Goal: Task Accomplishment & Management: Complete application form

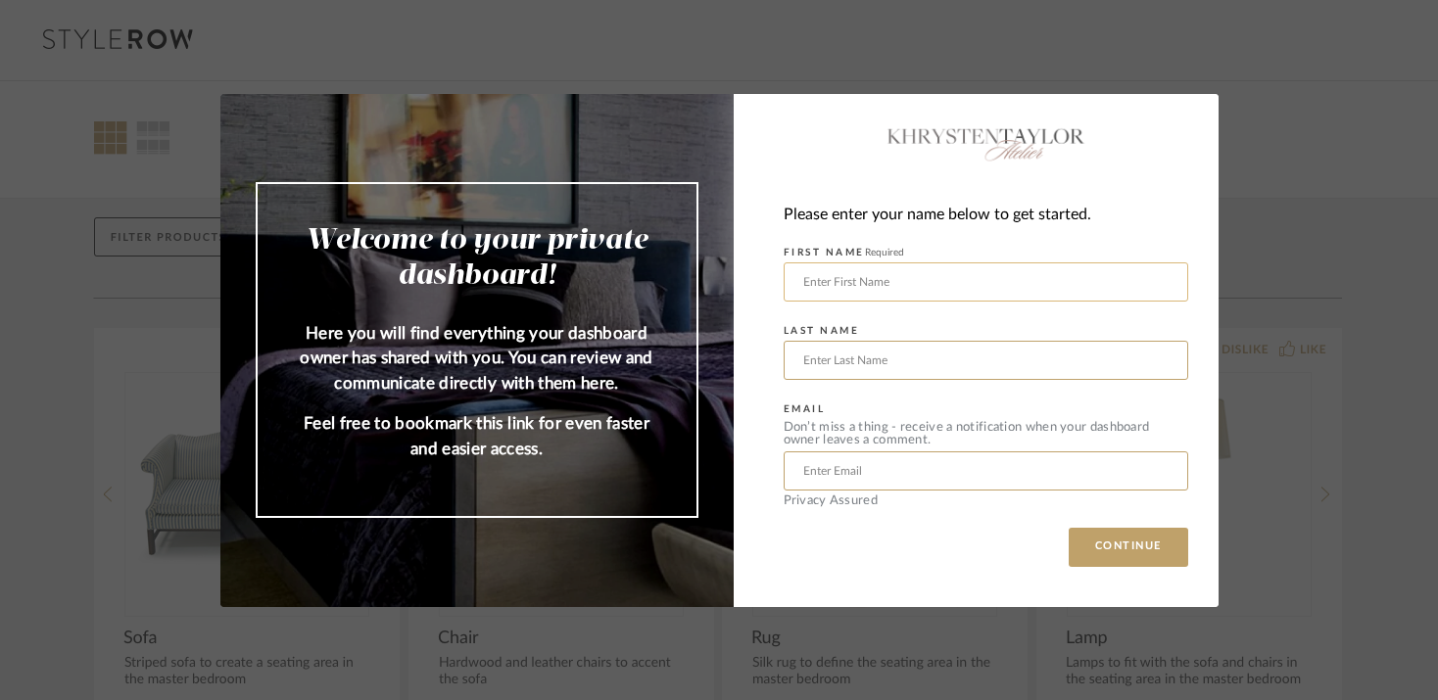
click at [994, 282] on input "text" at bounding box center [986, 282] width 405 height 39
type input "Crystal"
type input "[PERSON_NAME]"
click at [932, 472] on input "text" at bounding box center [986, 471] width 405 height 39
type input "[EMAIL_ADDRESS][DOMAIN_NAME]"
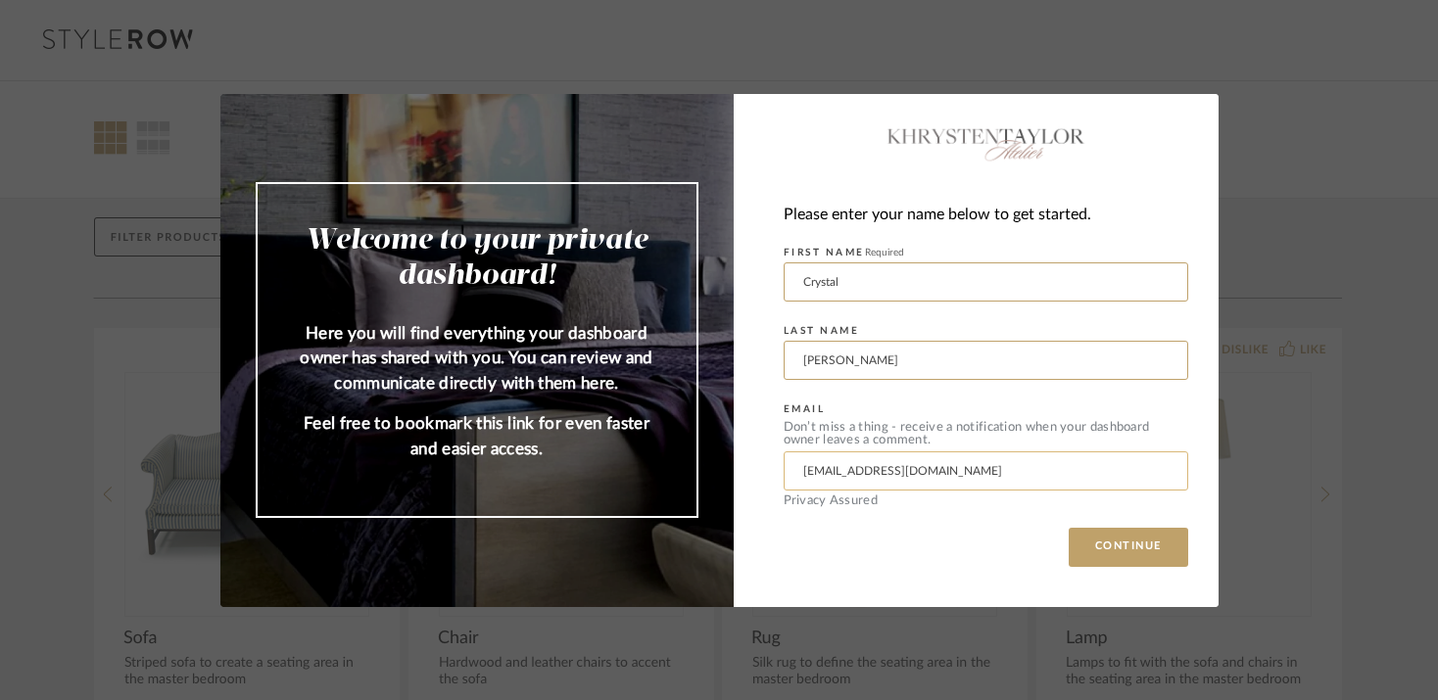
click at [1069, 528] on button "CONTINUE" at bounding box center [1129, 547] width 120 height 39
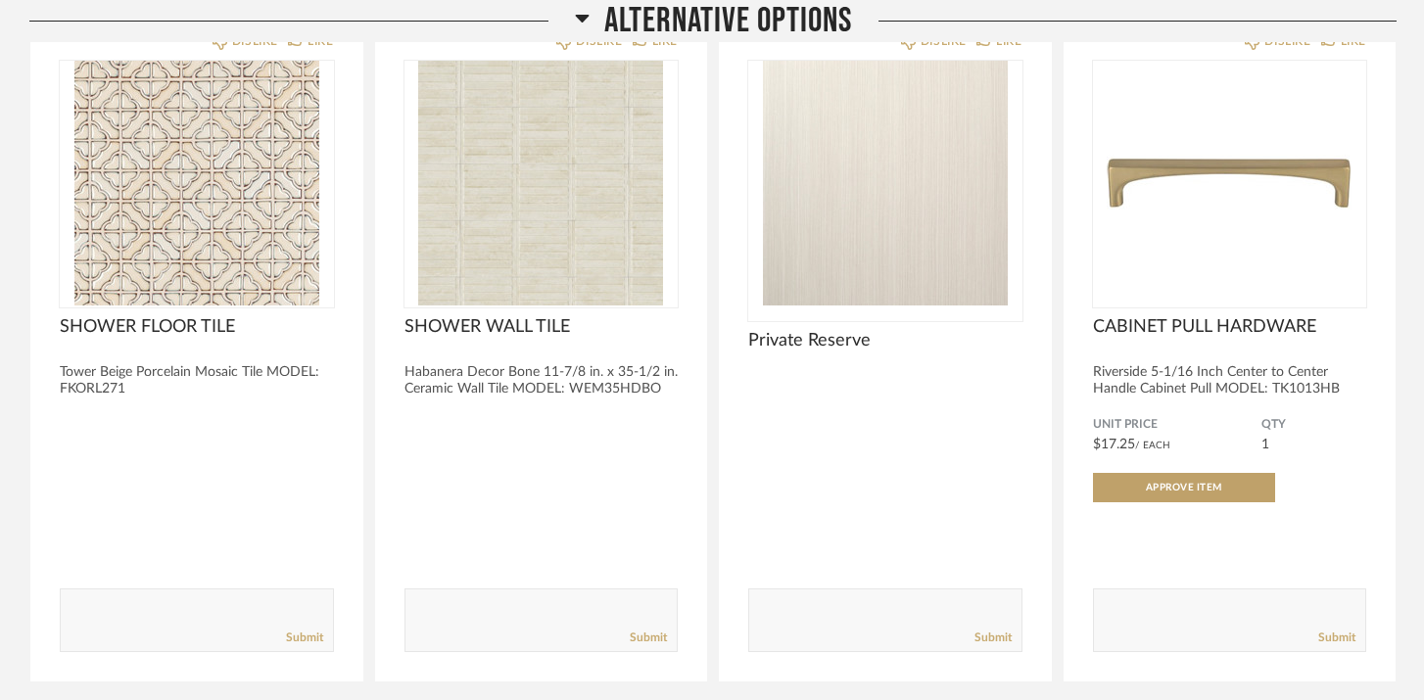
scroll to position [13350, 0]
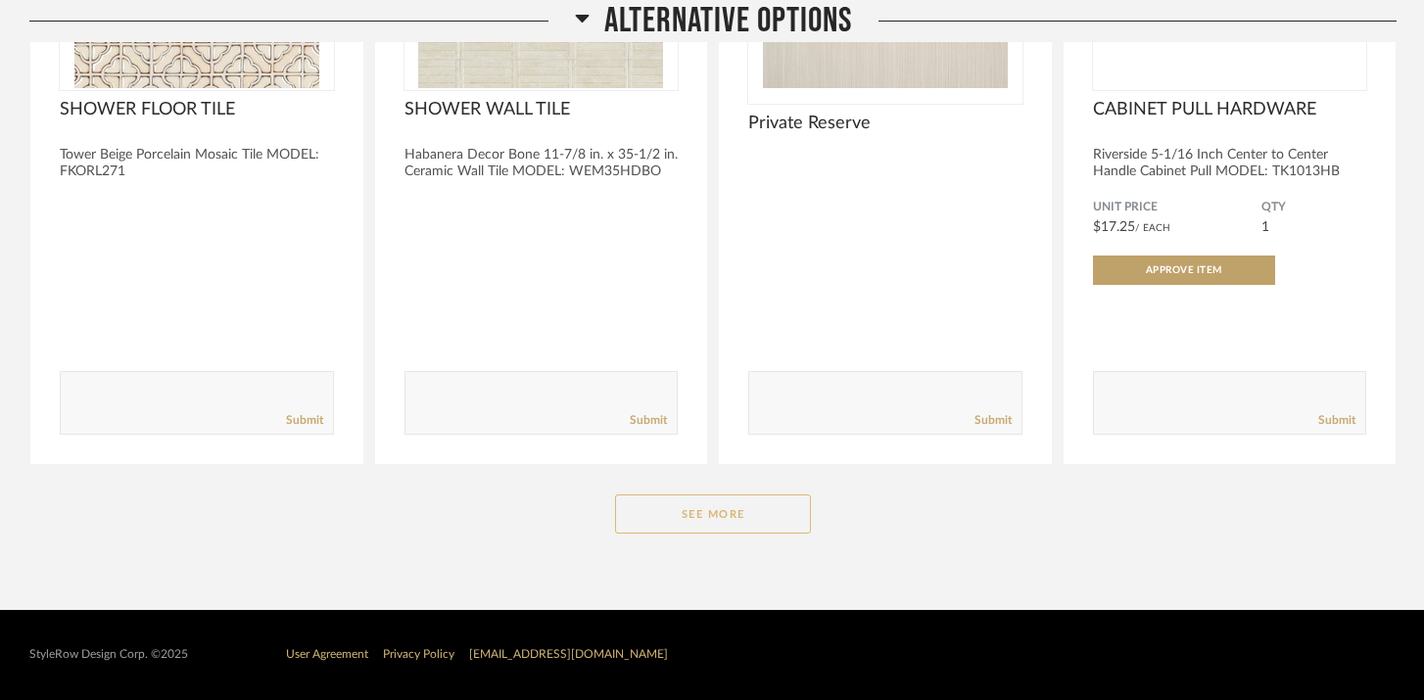
click at [696, 522] on button "See More" at bounding box center [713, 514] width 196 height 39
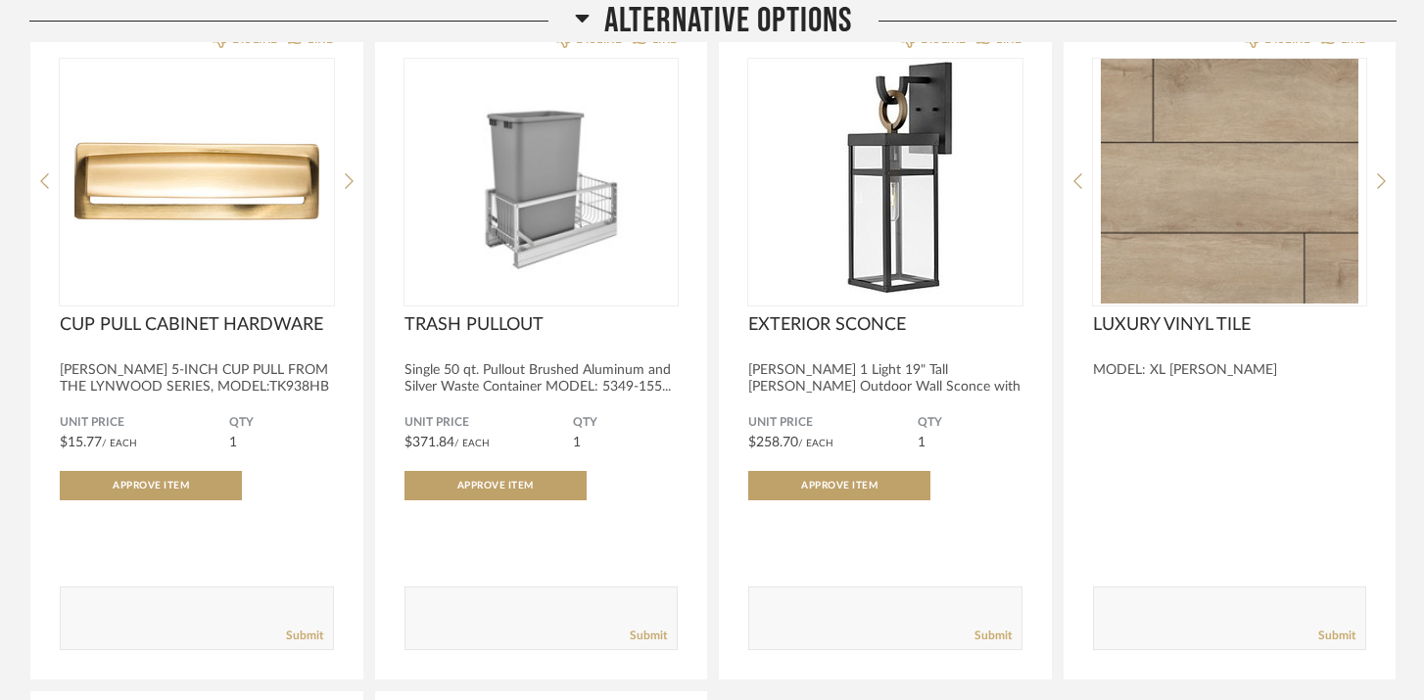
scroll to position [13793, 0]
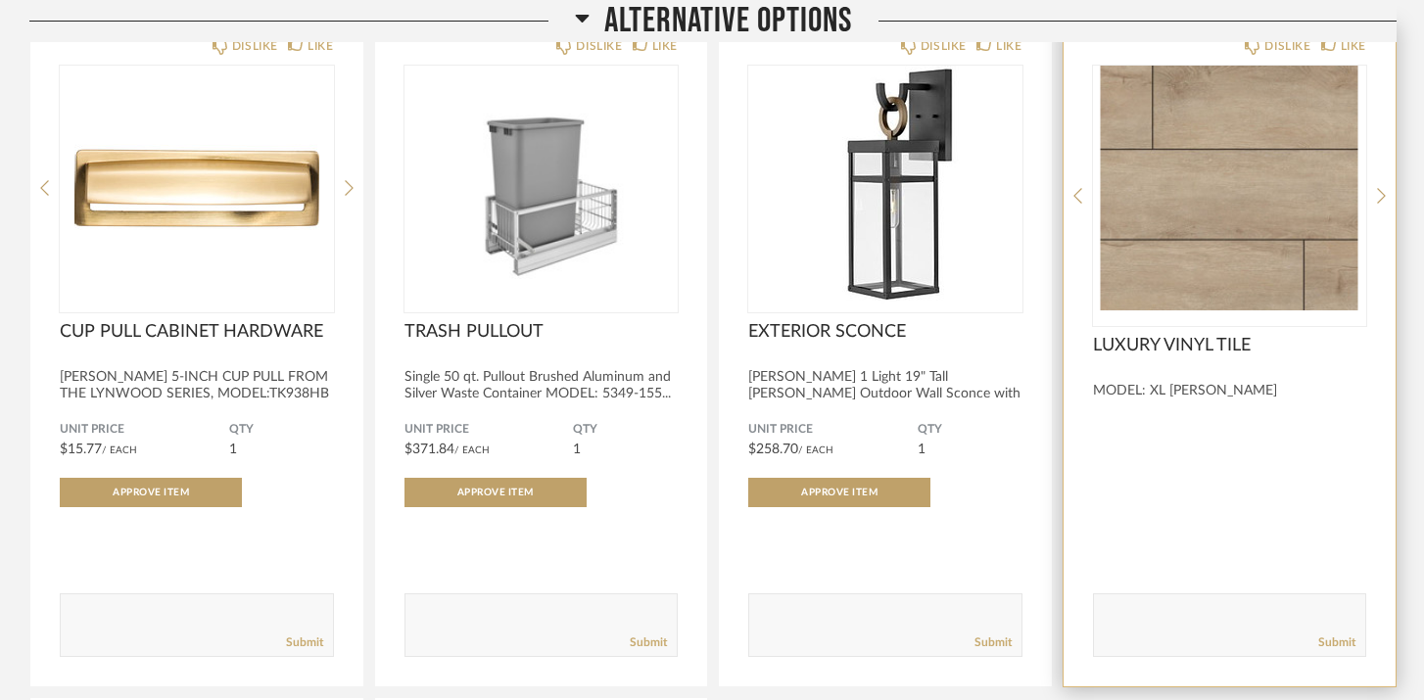
click at [1210, 187] on img "0" at bounding box center [1230, 188] width 274 height 245
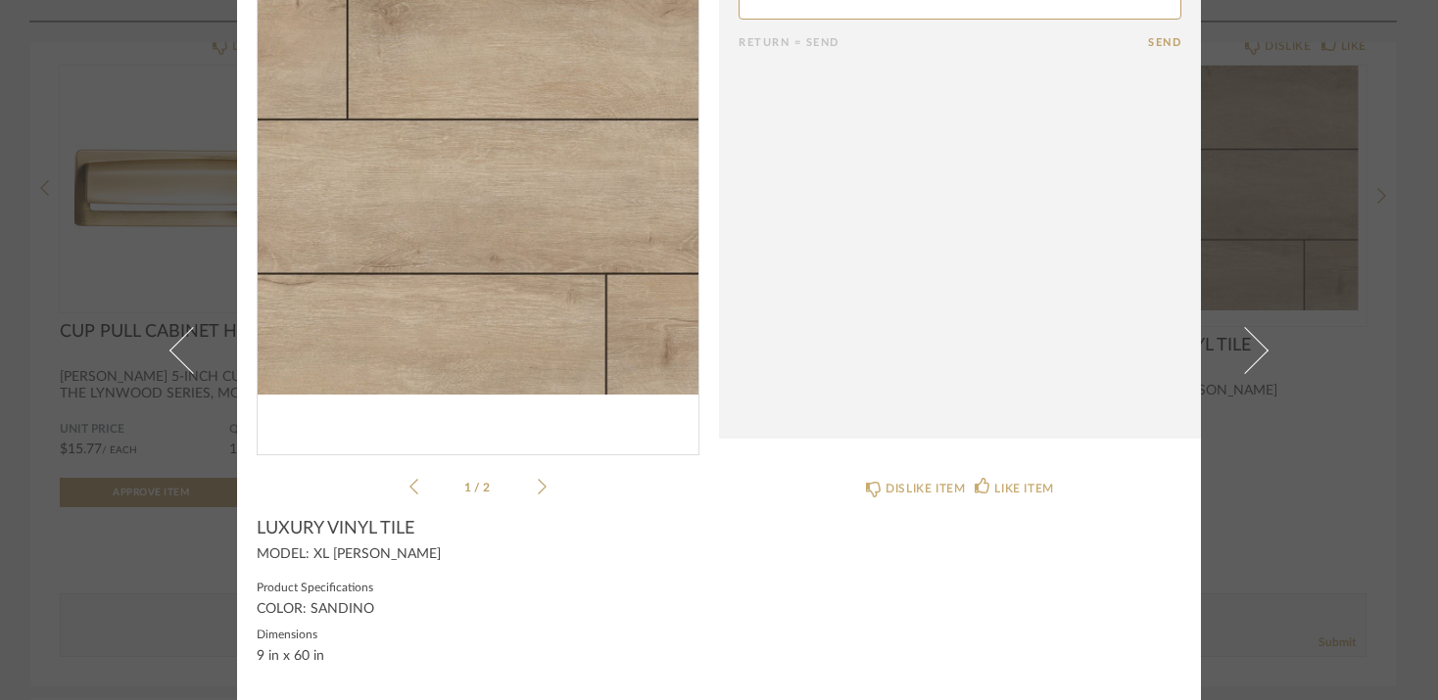
scroll to position [0, 0]
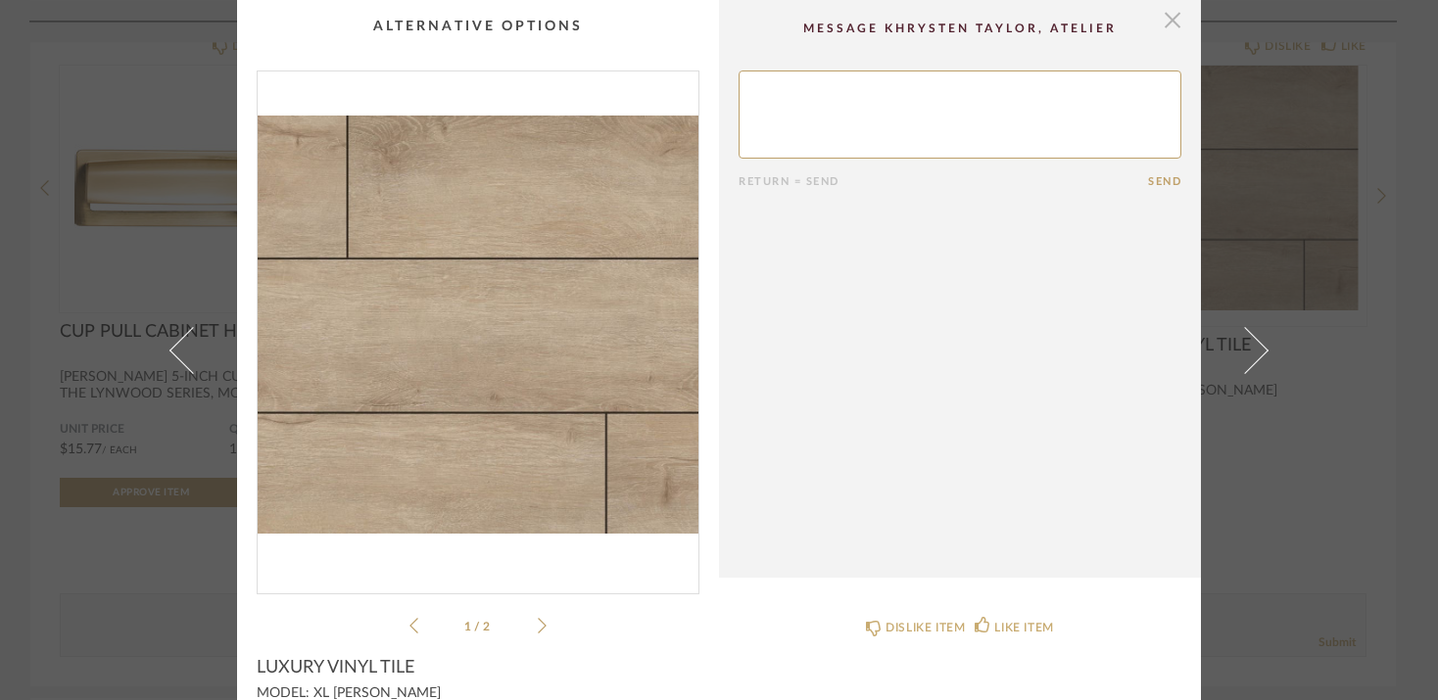
click at [1164, 24] on span "button" at bounding box center [1172, 19] width 39 height 39
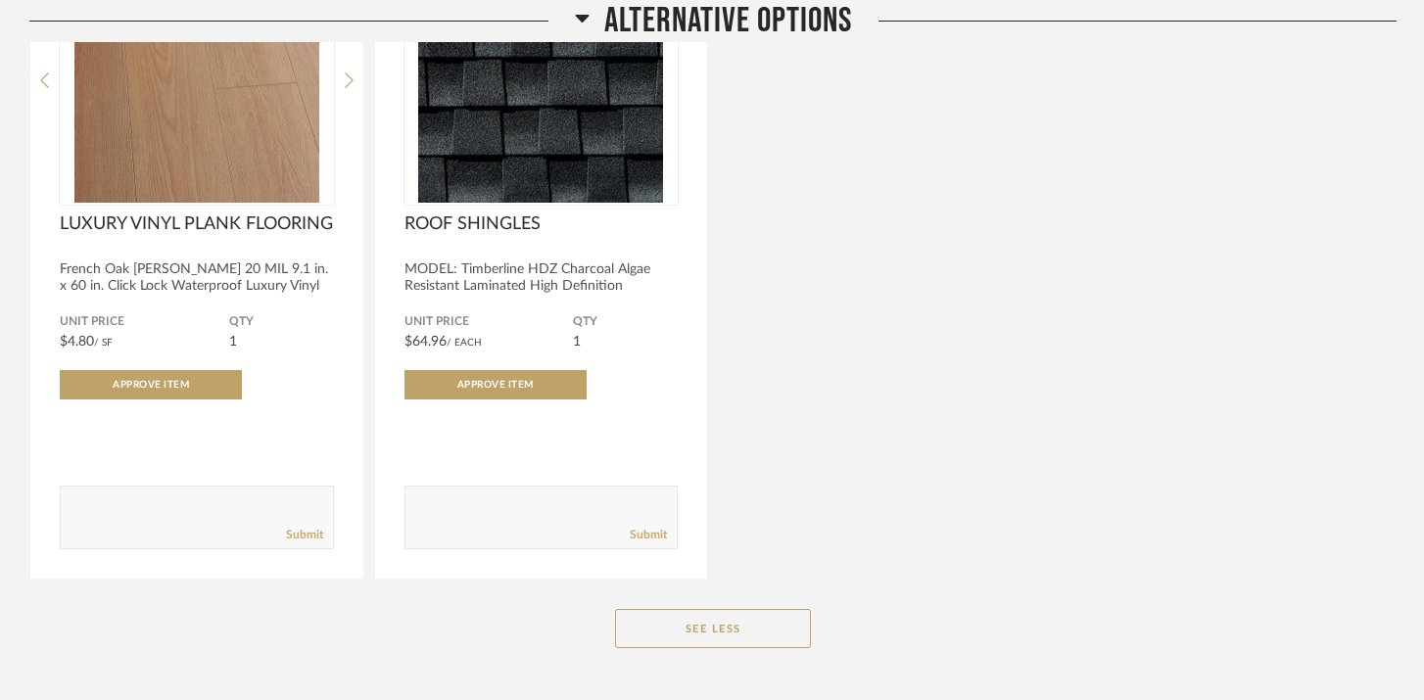
scroll to position [14588, 0]
